Goal: Navigation & Orientation: Find specific page/section

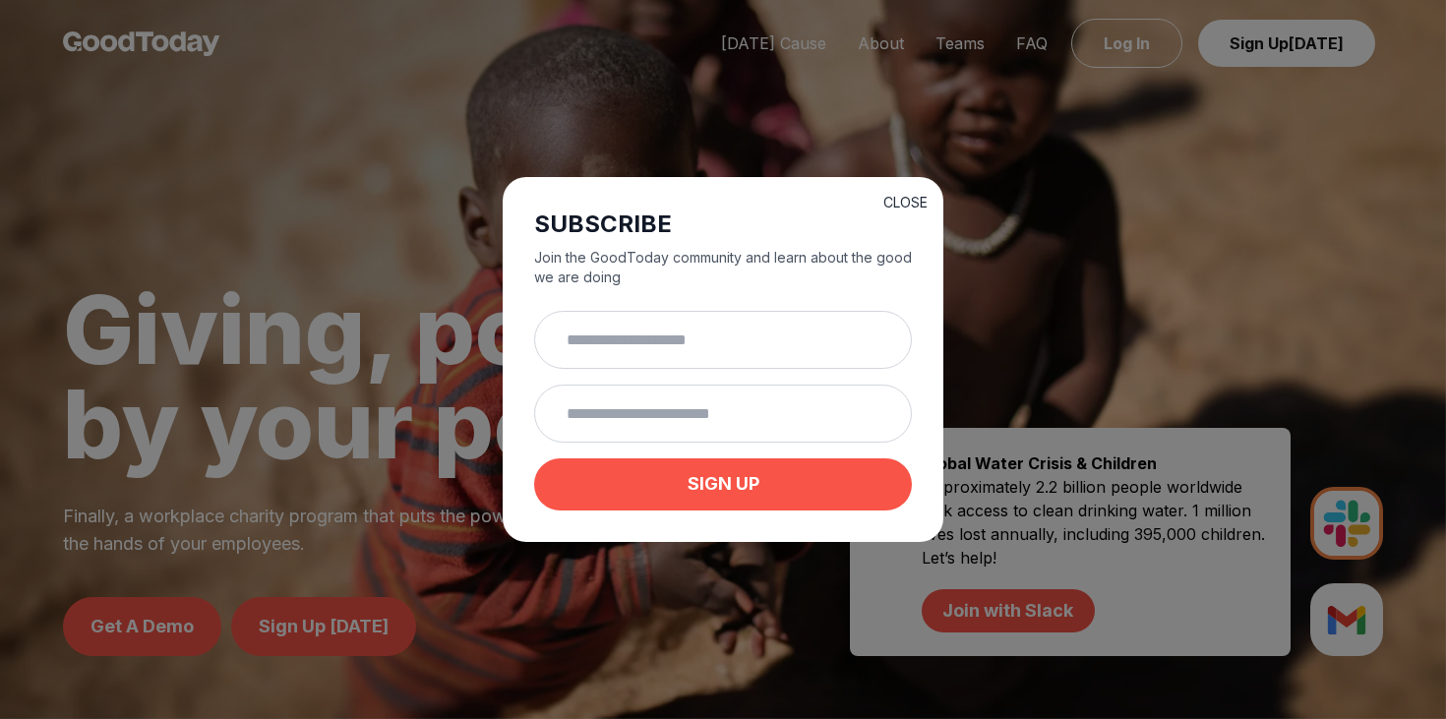
click at [896, 201] on button "CLOSE" at bounding box center [905, 203] width 44 height 20
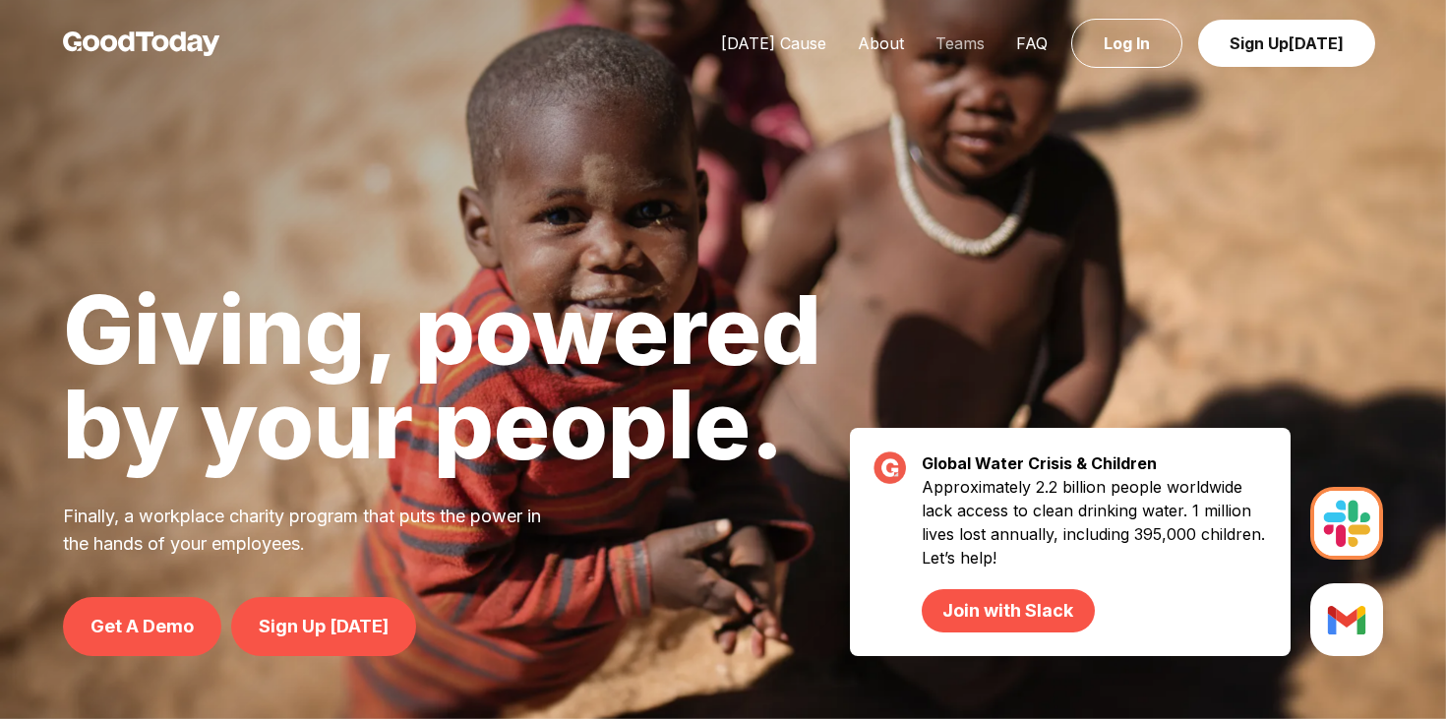
click at [970, 46] on link "Teams" at bounding box center [960, 43] width 81 height 20
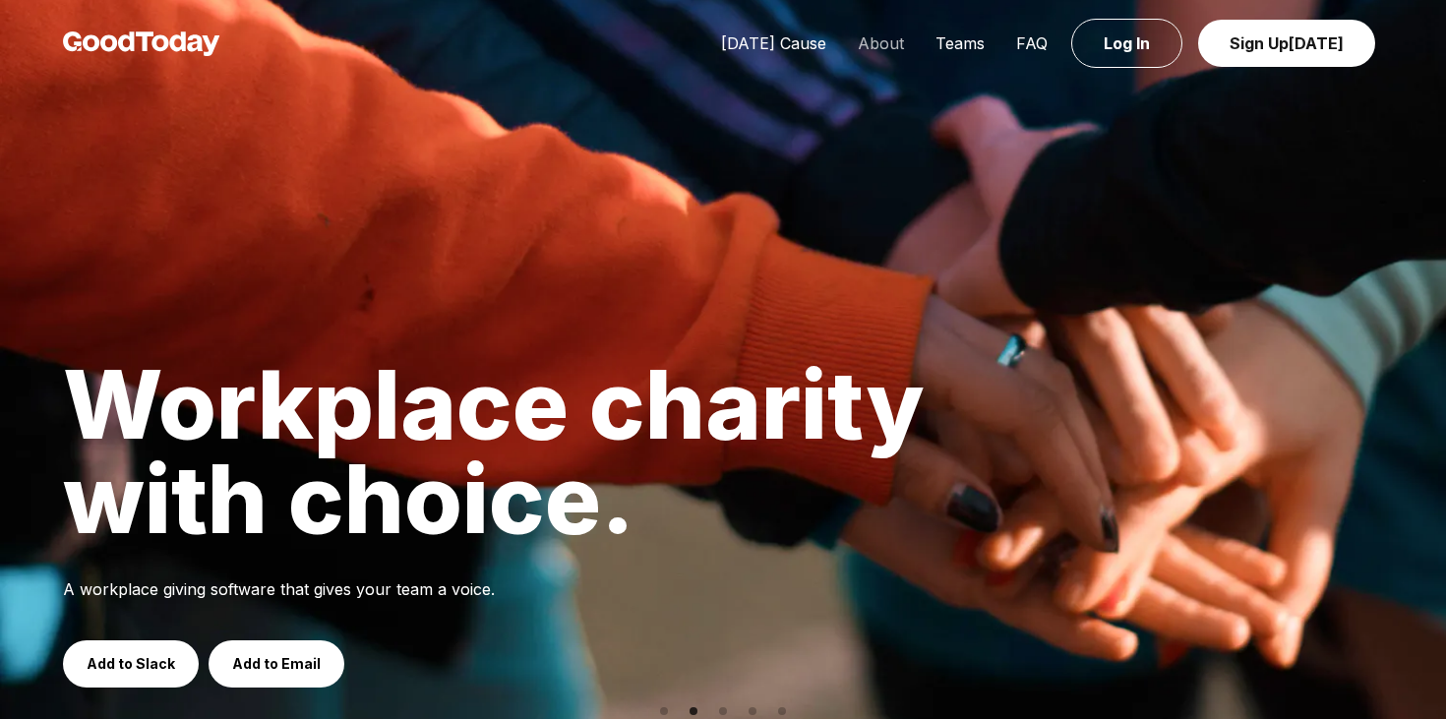
click at [862, 41] on link "About" at bounding box center [881, 43] width 78 height 20
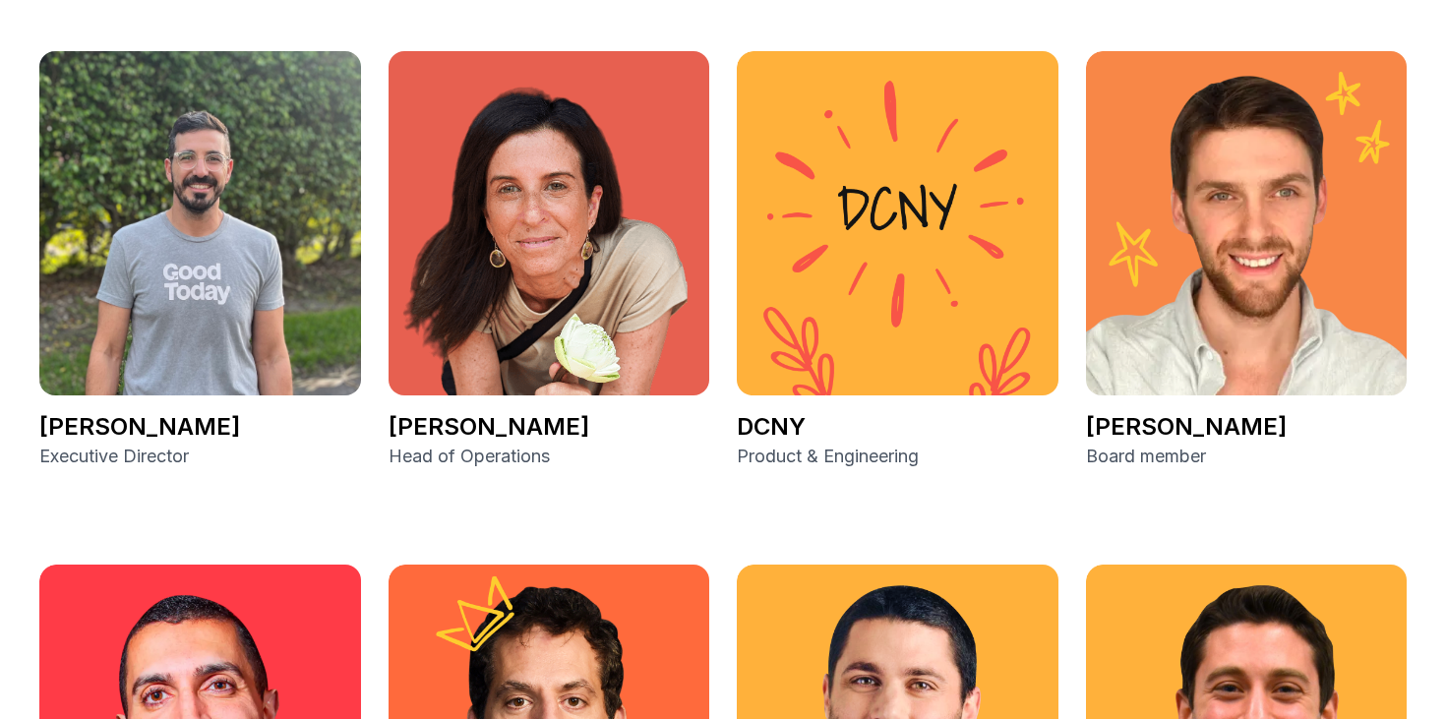
scroll to position [2785, 0]
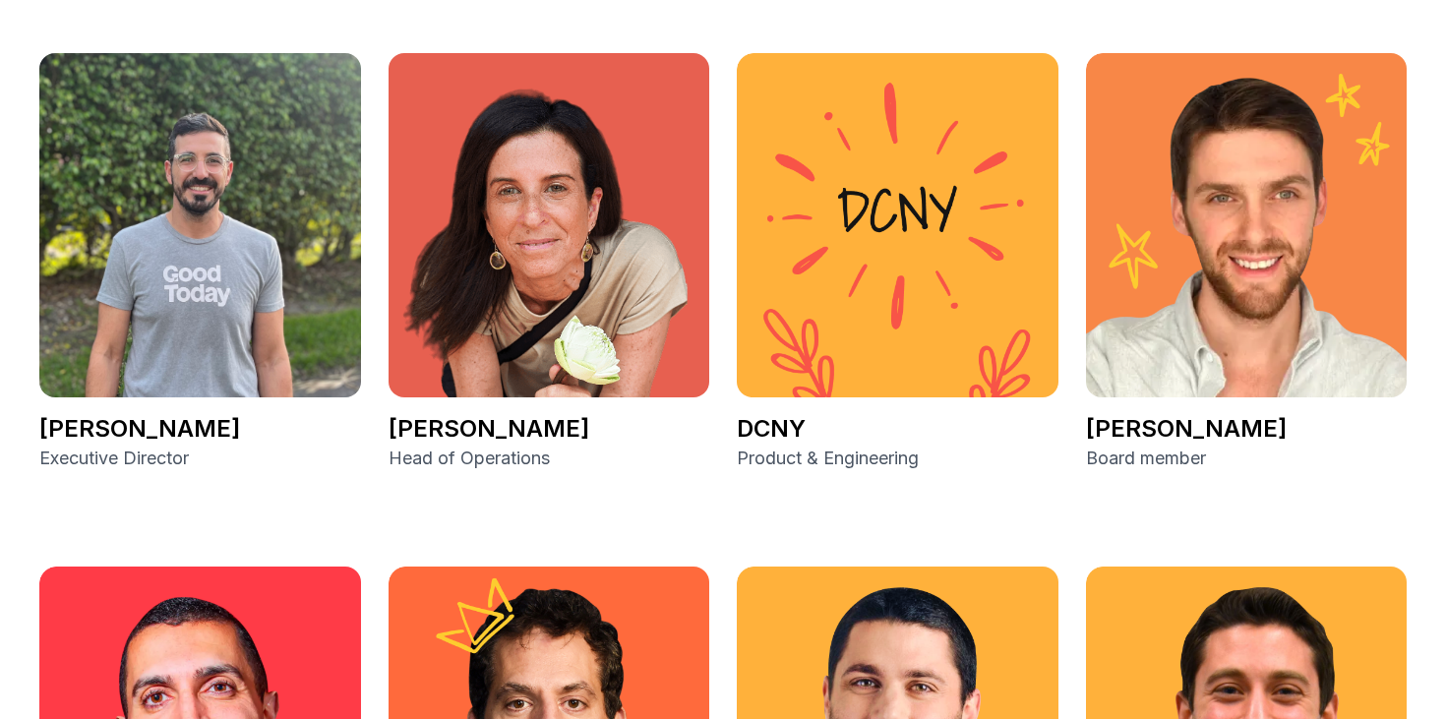
click at [558, 198] on img at bounding box center [550, 225] width 322 height 345
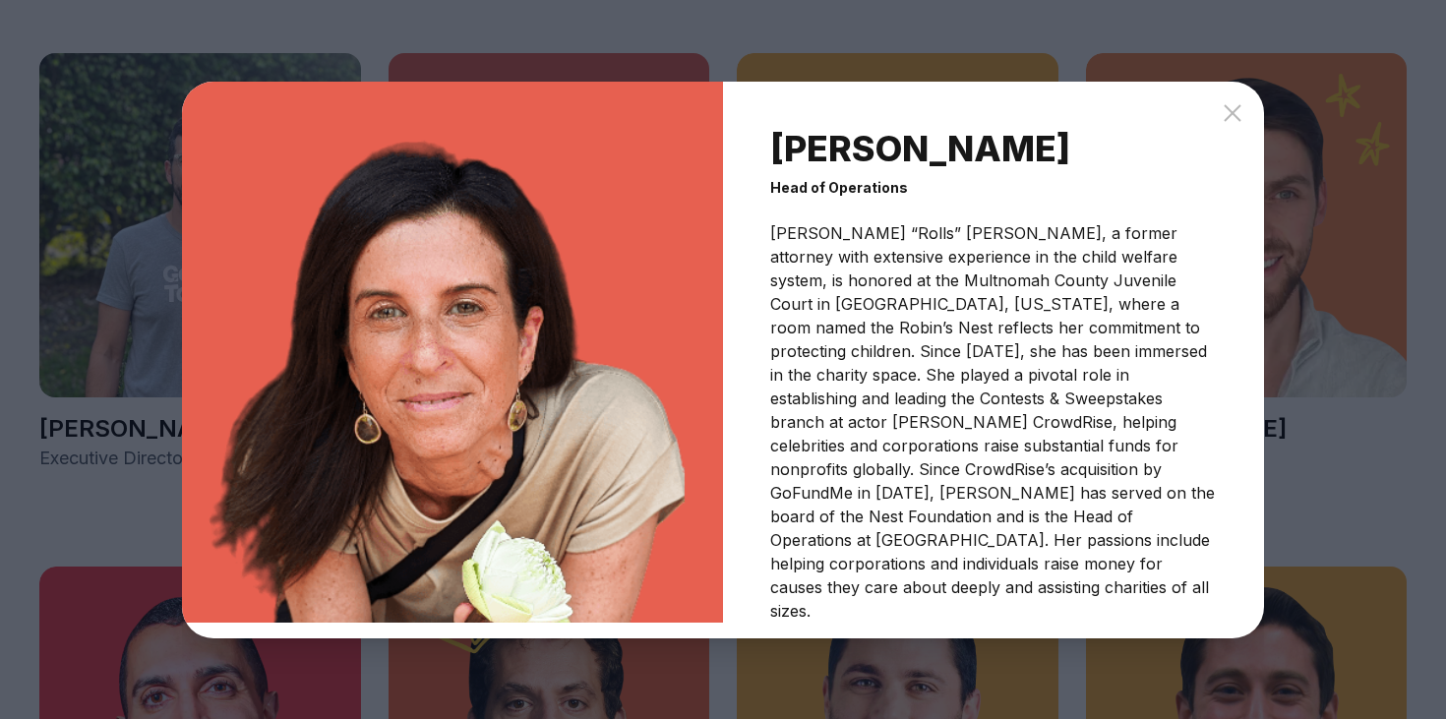
click at [1233, 116] on icon at bounding box center [1233, 113] width 24 height 24
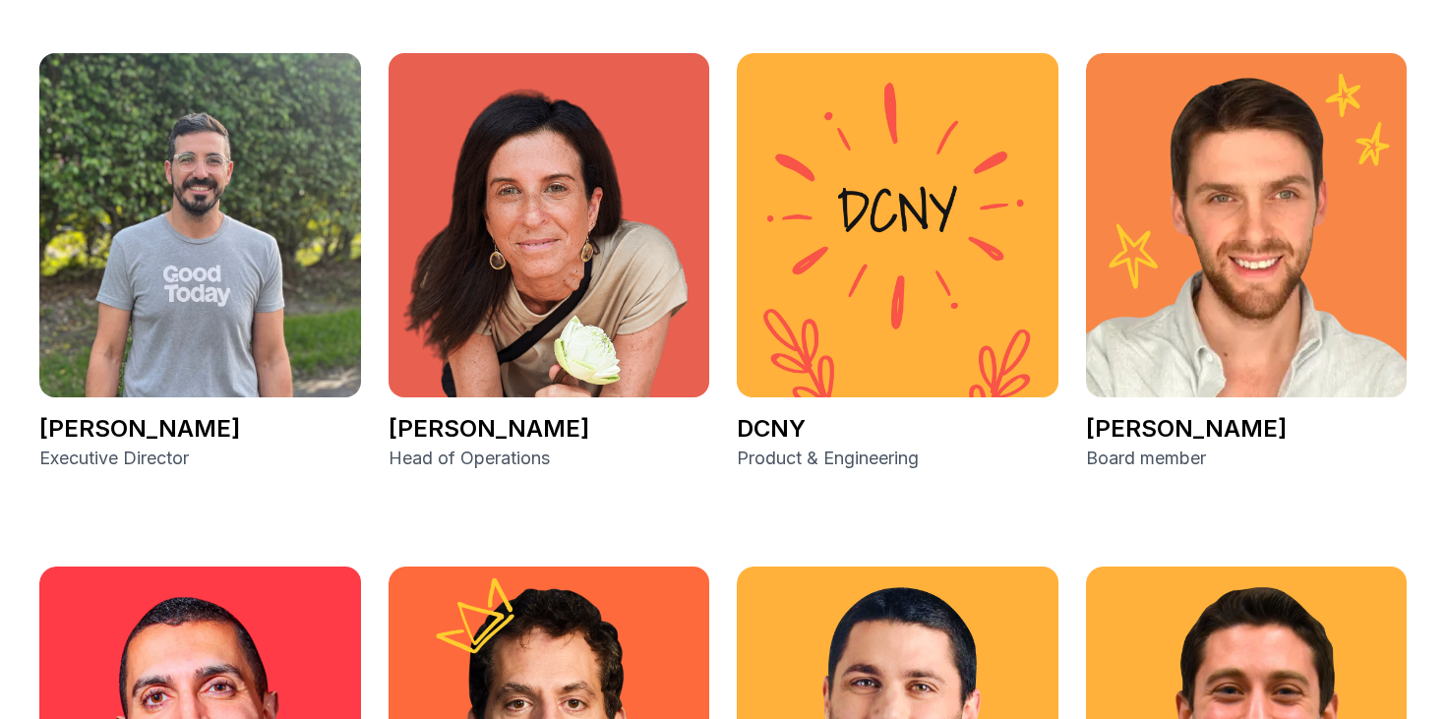
click at [137, 174] on img at bounding box center [200, 225] width 322 height 345
click at [126, 432] on p "[PERSON_NAME]" at bounding box center [200, 428] width 322 height 31
click at [130, 327] on img at bounding box center [200, 225] width 322 height 345
click at [885, 247] on img at bounding box center [898, 225] width 322 height 345
click at [1276, 111] on img at bounding box center [1247, 225] width 322 height 345
